Goal: Browse casually

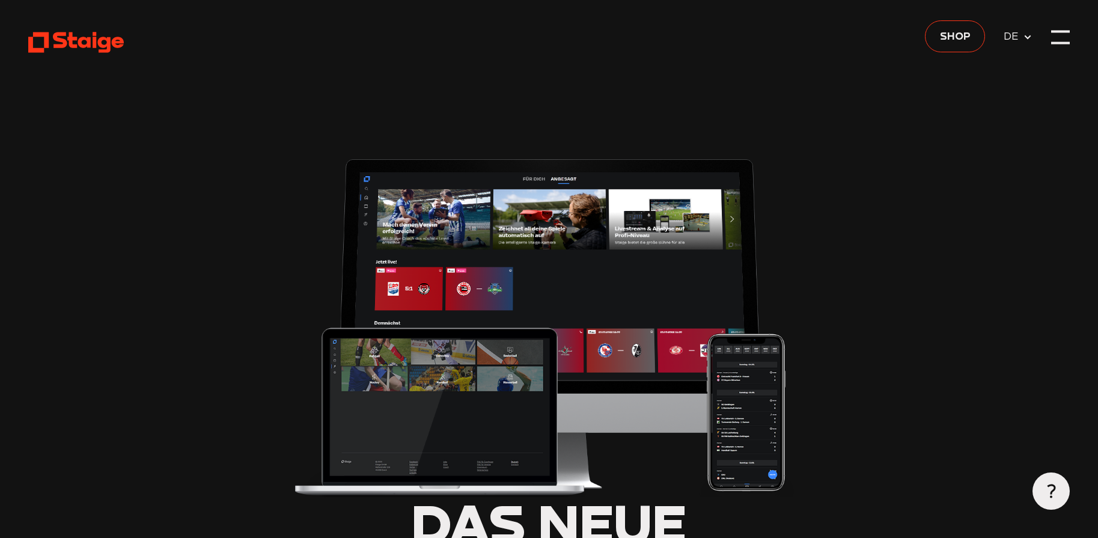
type input "0.8"
click at [373, 181] on img at bounding box center [549, 323] width 514 height 347
click at [1028, 38] on use at bounding box center [1028, 37] width 7 height 4
click at [1028, 38] on icon at bounding box center [1028, 37] width 10 height 10
click at [961, 39] on span "Shop" at bounding box center [955, 36] width 31 height 16
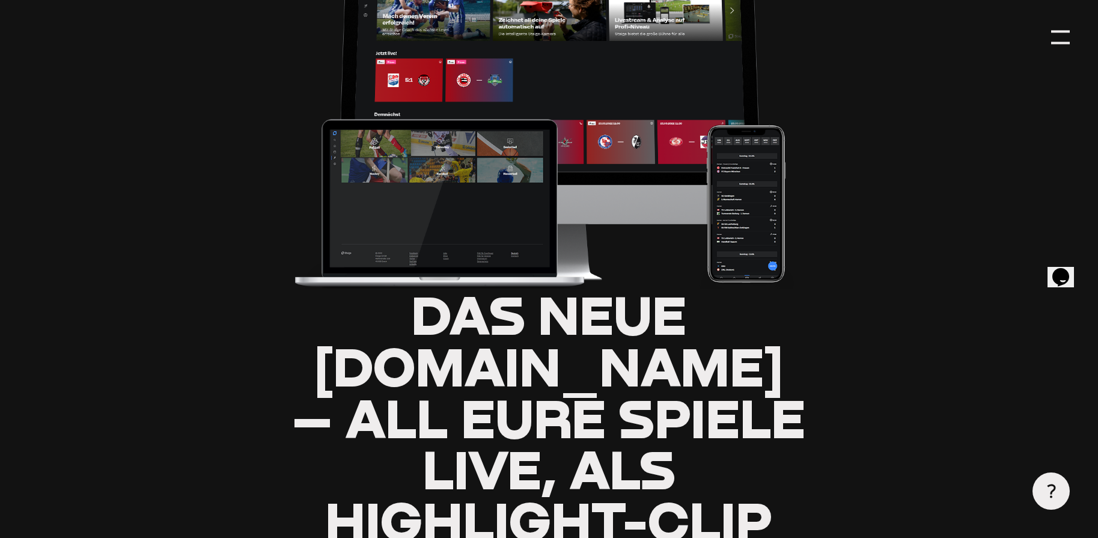
type input "0.8"
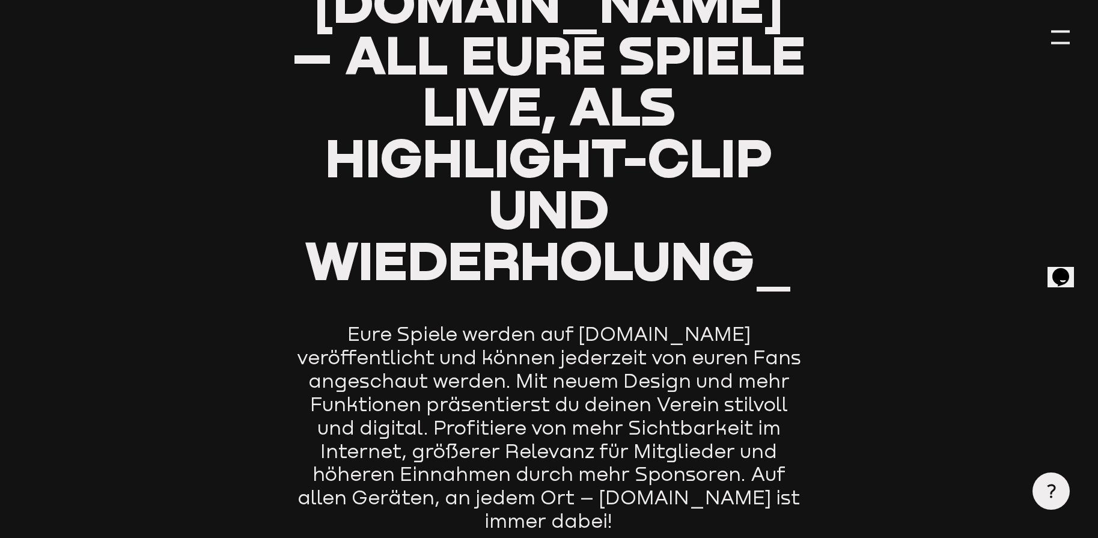
scroll to position [601, 0]
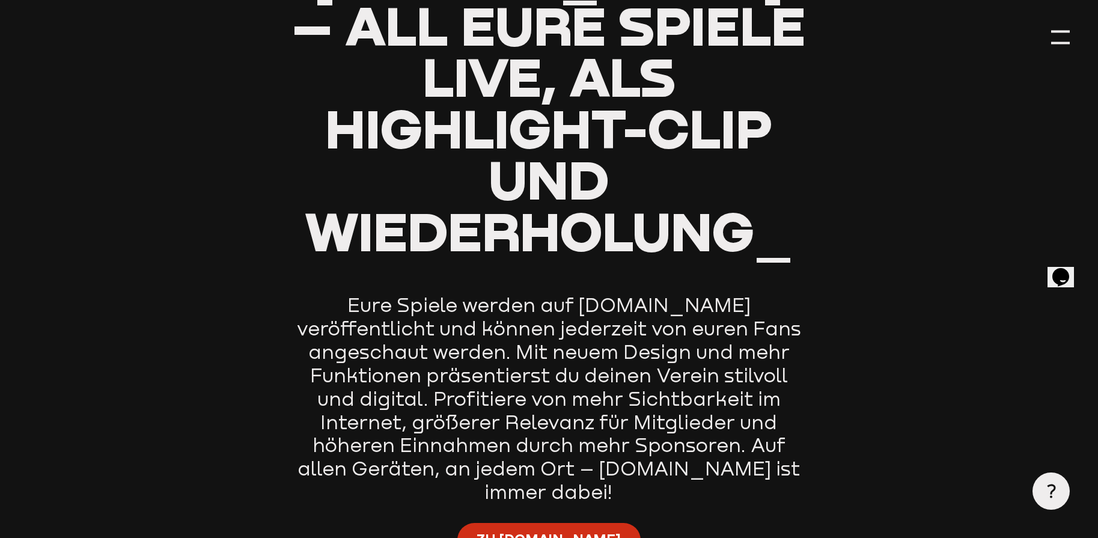
click at [552, 530] on span "Zu [DOMAIN_NAME]" at bounding box center [549, 539] width 144 height 19
